Goal: Feedback & Contribution: Leave review/rating

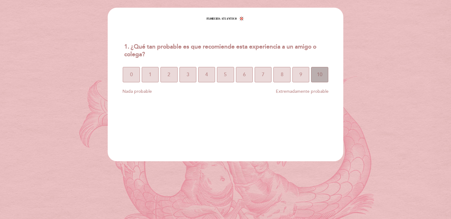
click at [318, 75] on span "10" at bounding box center [320, 74] width 6 height 17
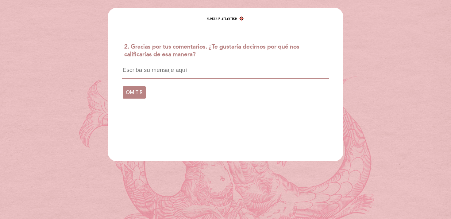
click at [254, 74] on textarea at bounding box center [225, 73] width 207 height 12
type textarea "Por la onda del lugar, la atención y la exquisita comida"
click at [132, 90] on span "CONTINUAR" at bounding box center [140, 91] width 29 height 17
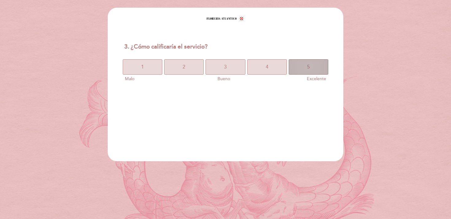
click at [317, 70] on button "5" at bounding box center [308, 66] width 40 height 15
click at [317, 64] on button "5" at bounding box center [308, 66] width 40 height 15
click at [315, 68] on button "5" at bounding box center [308, 66] width 40 height 15
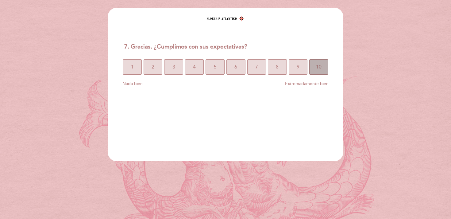
click at [322, 69] on button "10" at bounding box center [318, 66] width 19 height 15
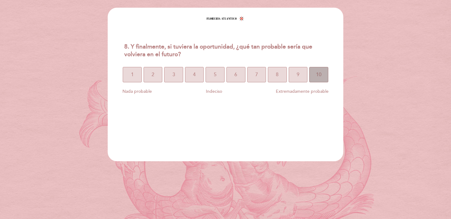
click at [319, 75] on span "10" at bounding box center [319, 74] width 6 height 17
select select "es"
